Goal: Entertainment & Leisure: Consume media (video, audio)

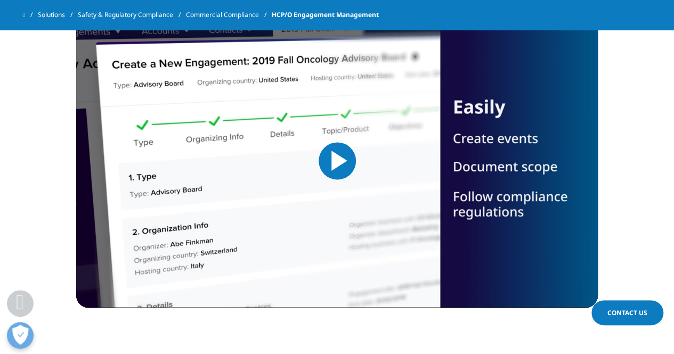
scroll to position [746, 0]
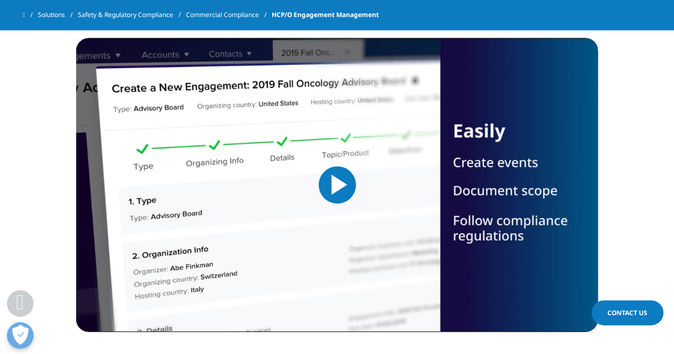
click at [337, 185] on span "Video Player" at bounding box center [337, 185] width 0 height 0
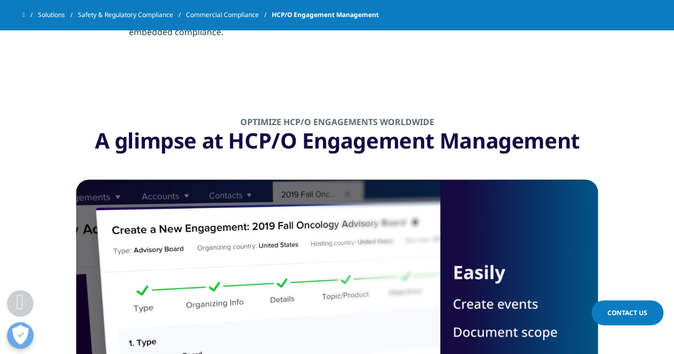
scroll to position [743, 0]
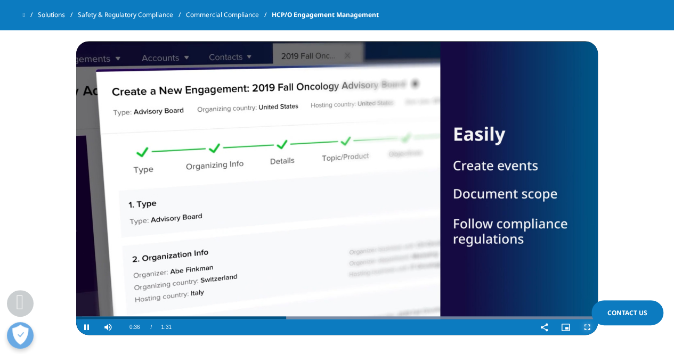
click at [587, 327] on span "Video Player" at bounding box center [587, 327] width 21 height 0
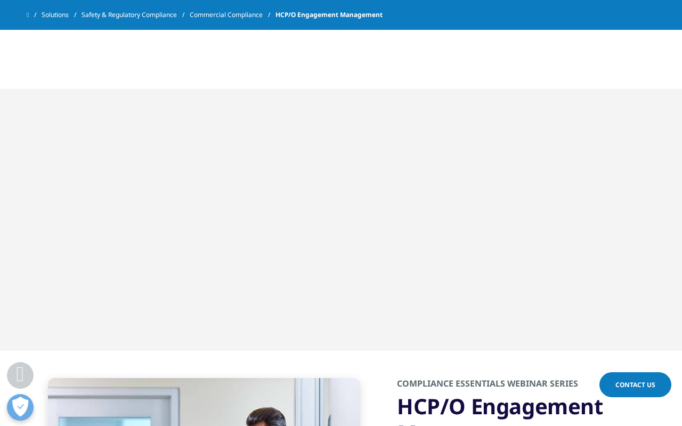
click at [581, 0] on button "Exit Fullscreen" at bounding box center [591, 7] width 21 height 16
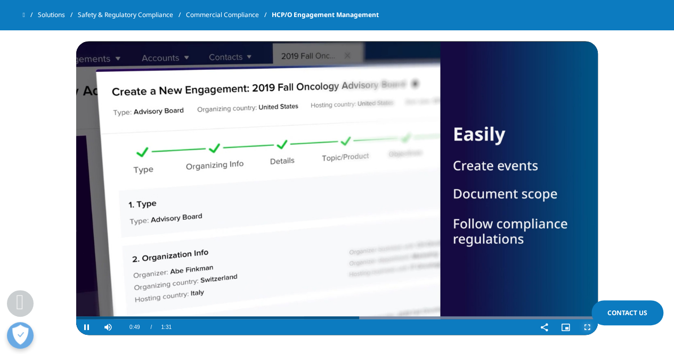
drag, startPoint x: 586, startPoint y: 325, endPoint x: 586, endPoint y: 371, distance: 46.4
click at [586, 327] on span "Video Player" at bounding box center [587, 327] width 21 height 0
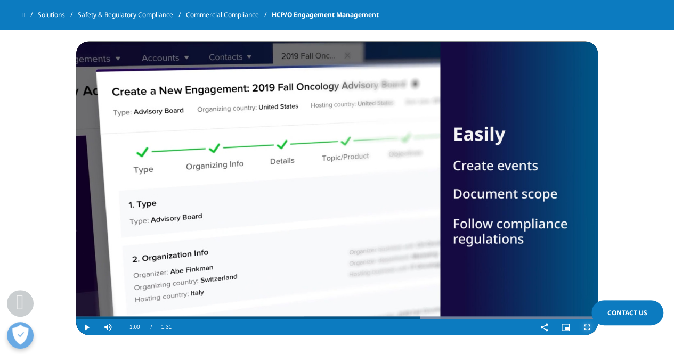
click at [589, 327] on span "Video Player" at bounding box center [587, 327] width 21 height 0
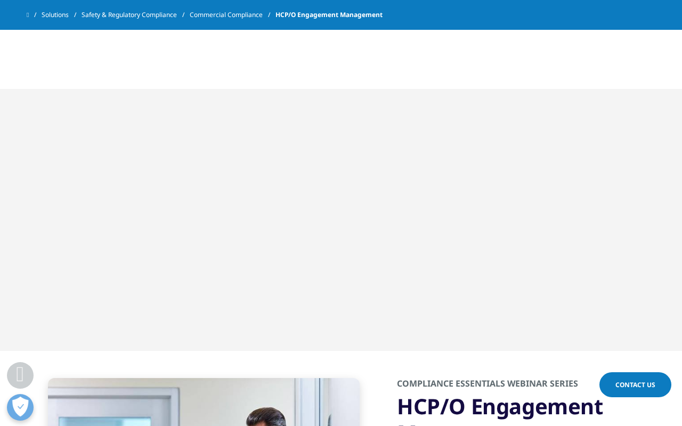
click at [602, 7] on span "Video Player" at bounding box center [591, 7] width 21 height 0
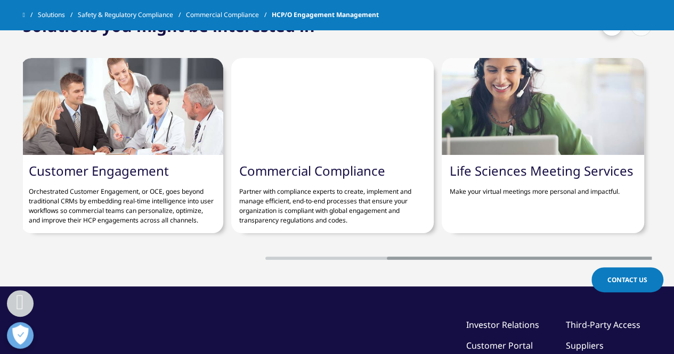
scroll to position [0, 0]
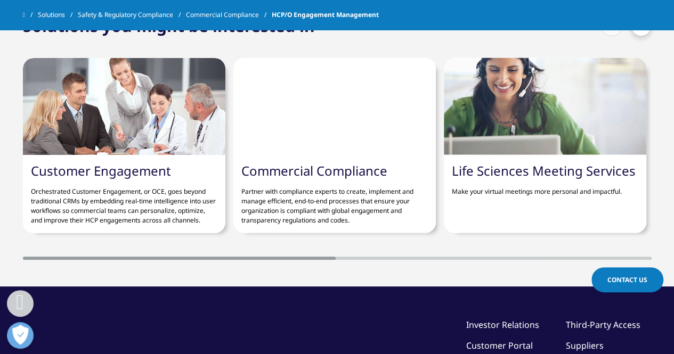
drag, startPoint x: 329, startPoint y: 267, endPoint x: 192, endPoint y: 262, distance: 137.6
click at [192, 260] on div "Customer Engagement Orchestrated Customer Engagement, or OCE, goes beyond tradi…" at bounding box center [337, 148] width 629 height 223
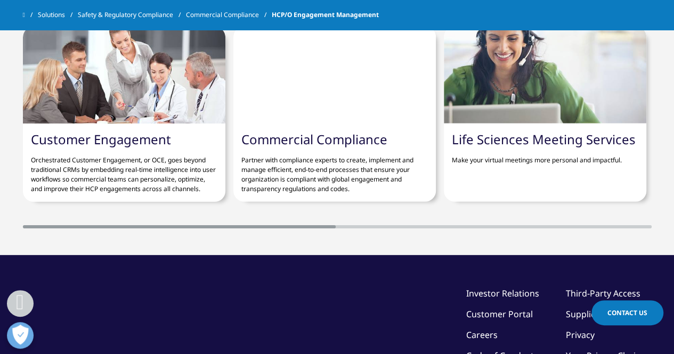
scroll to position [3088, 0]
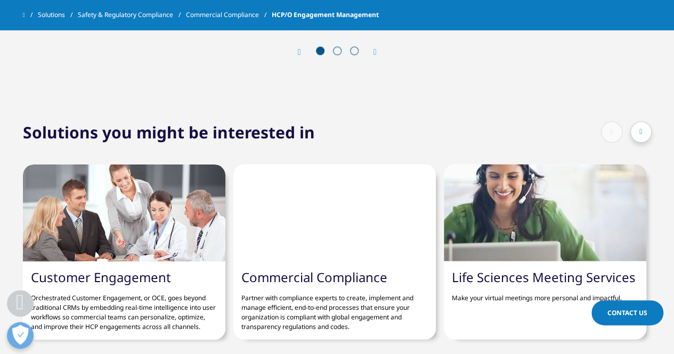
click at [641, 134] on icon at bounding box center [641, 131] width 3 height 7
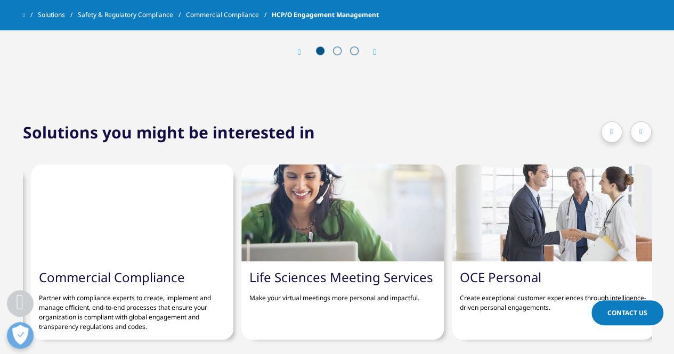
click at [641, 134] on icon at bounding box center [641, 131] width 3 height 7
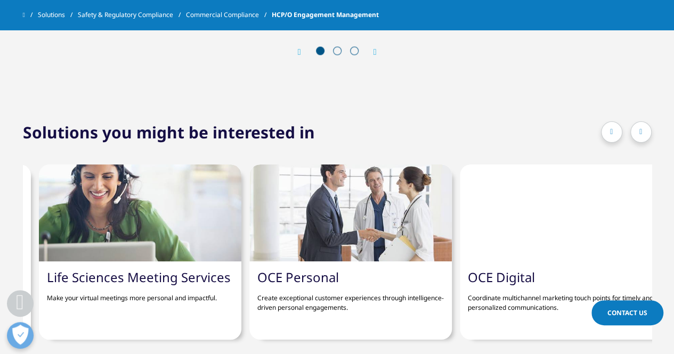
click at [641, 134] on icon at bounding box center [641, 131] width 3 height 7
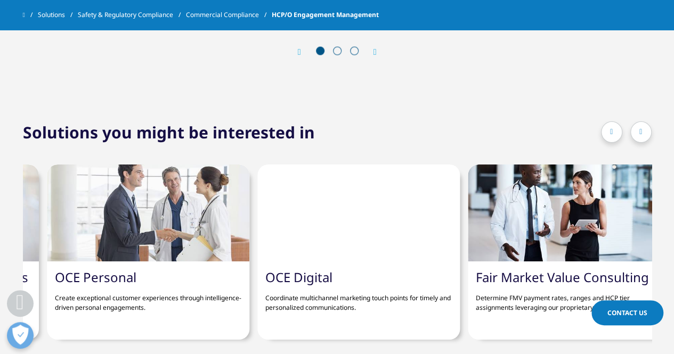
click at [641, 134] on icon at bounding box center [641, 131] width 3 height 7
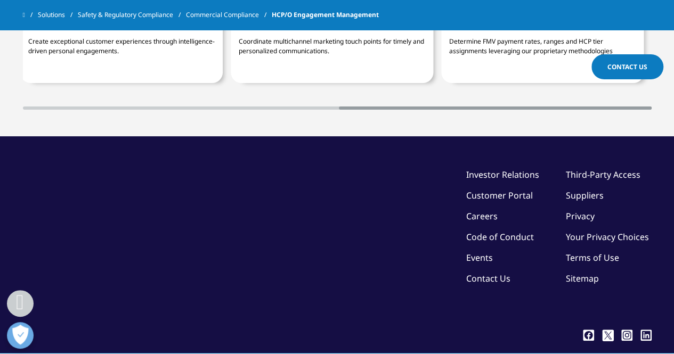
scroll to position [3408, 0]
